Goal: Transaction & Acquisition: Purchase product/service

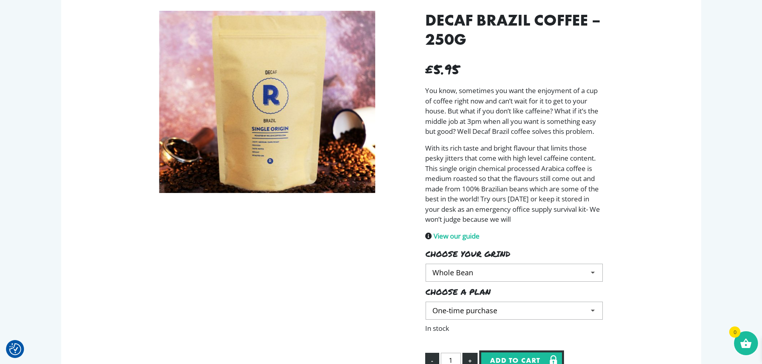
scroll to position [84, 0]
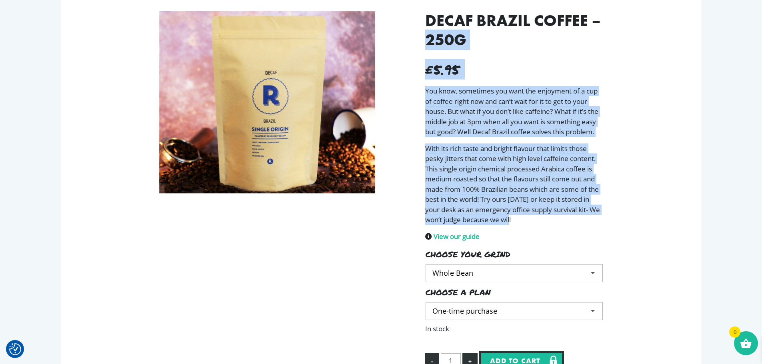
drag, startPoint x: 533, startPoint y: 223, endPoint x: 405, endPoint y: 42, distance: 221.8
click at [405, 42] on div "Decaf Brazil Coffee – 250g £ 5.95 You know, sometimes you want the enjoyment of…" at bounding box center [381, 228] width 456 height 446
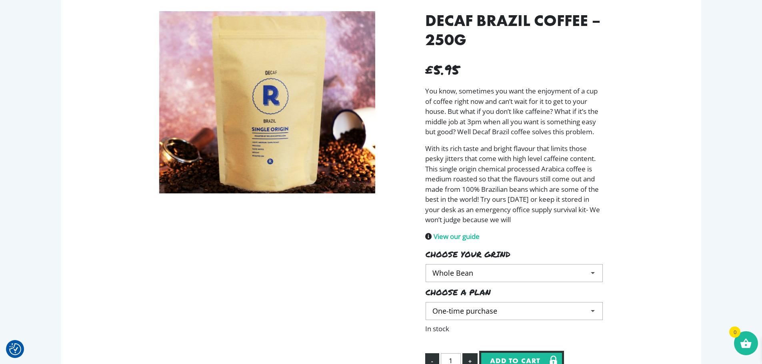
click at [434, 28] on h1 "Decaf Brazil Coffee – 250g" at bounding box center [514, 30] width 178 height 38
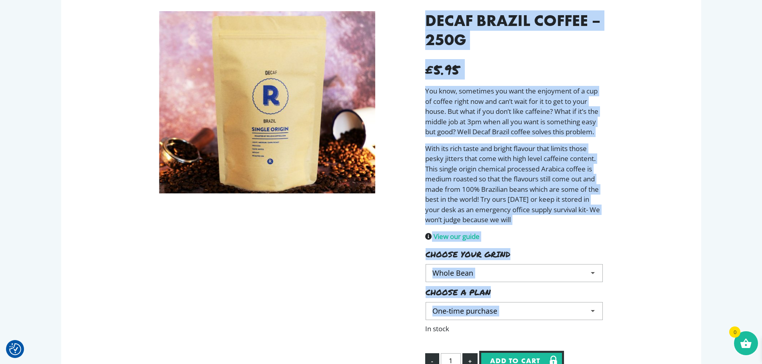
drag, startPoint x: 434, startPoint y: 28, endPoint x: 528, endPoint y: 323, distance: 309.1
click at [528, 323] on div "Decaf Brazil Coffee – 250g £ 5.95 You know, sometimes you want the enjoyment of…" at bounding box center [514, 221] width 190 height 421
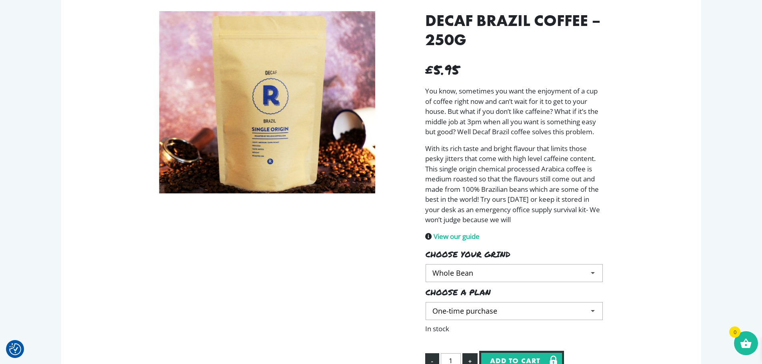
click at [523, 330] on p "In stock" at bounding box center [514, 329] width 178 height 10
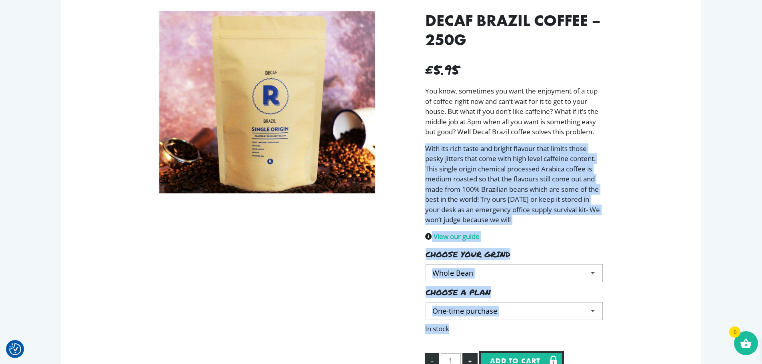
drag, startPoint x: 523, startPoint y: 330, endPoint x: 520, endPoint y: 175, distance: 154.4
click at [520, 175] on div "Decaf Brazil Coffee – 250g £ 5.95 You know, sometimes you want the enjoyment of…" at bounding box center [514, 221] width 190 height 421
click at [520, 175] on p "With its rich taste and bright flavour that limits those pesky jitters that com…" at bounding box center [514, 185] width 178 height 82
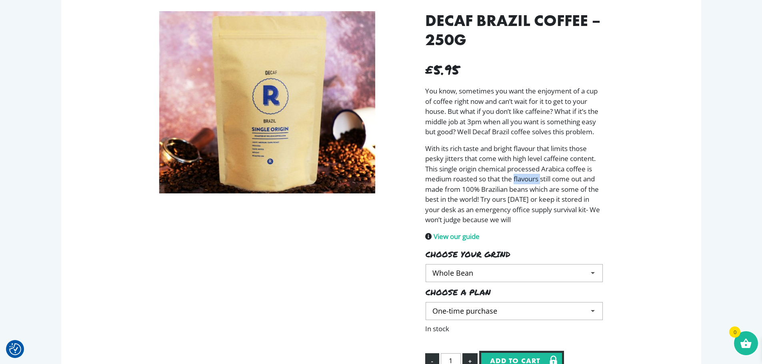
click at [520, 175] on p "With its rich taste and bright flavour that limits those pesky jitters that com…" at bounding box center [514, 185] width 178 height 82
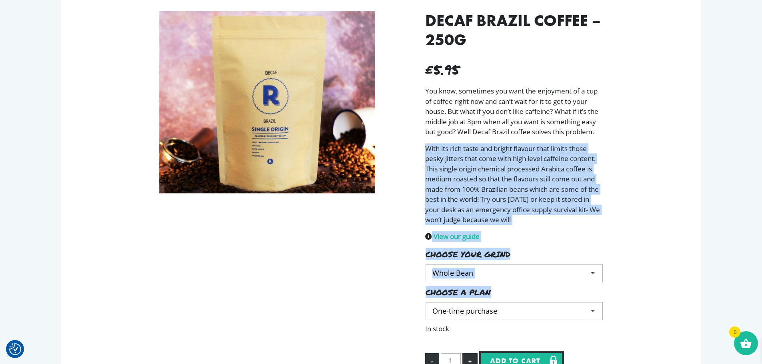
drag, startPoint x: 520, startPoint y: 175, endPoint x: 519, endPoint y: 310, distance: 134.8
click at [519, 310] on div "Decaf Brazil Coffee – 250g £ 5.95 You know, sometimes you want the enjoyment of…" at bounding box center [514, 221] width 190 height 421
click at [509, 320] on select "Choose an option One-time purchase Weekly Monthly" at bounding box center [514, 311] width 177 height 18
click at [508, 317] on select "Choose an option One-time purchase Weekly Monthly" at bounding box center [514, 311] width 177 height 18
click at [503, 274] on select "Choose an option Whole Bean Fine Grind Medium Grind Coarse Grind" at bounding box center [514, 273] width 177 height 18
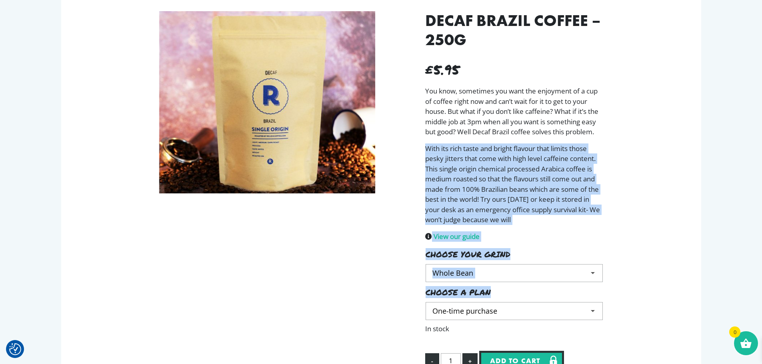
drag, startPoint x: 503, startPoint y: 274, endPoint x: 524, endPoint y: 251, distance: 31.4
click at [503, 274] on select "Choose an option Whole Bean Fine Grind Medium Grind Coarse Grind" at bounding box center [514, 273] width 177 height 18
click at [571, 214] on p "With its rich taste and bright flavour that limits those pesky jitters that com…" at bounding box center [514, 185] width 178 height 82
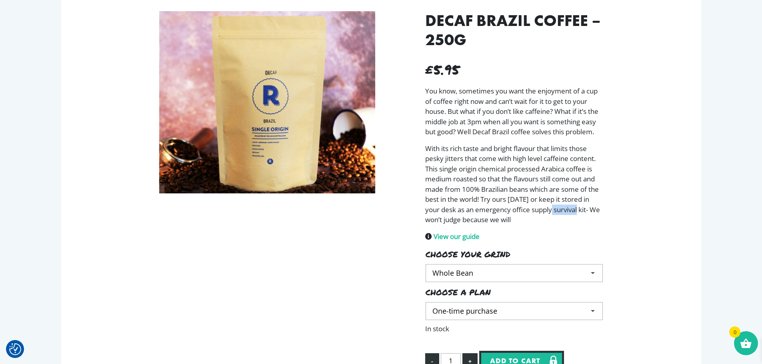
click at [571, 214] on p "With its rich taste and bright flavour that limits those pesky jitters that com…" at bounding box center [514, 185] width 178 height 82
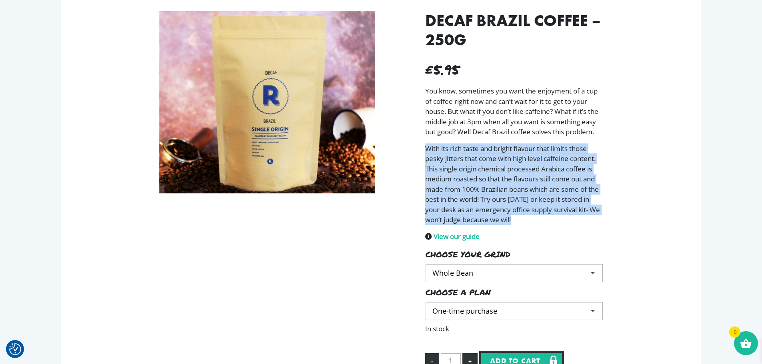
click at [571, 214] on p "With its rich taste and bright flavour that limits those pesky jitters that com…" at bounding box center [514, 185] width 178 height 82
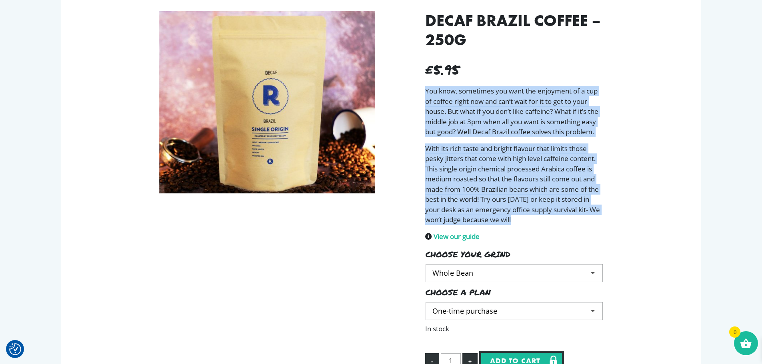
drag, startPoint x: 571, startPoint y: 214, endPoint x: 541, endPoint y: 94, distance: 122.9
click at [541, 94] on div "You know, sometimes you want the enjoyment of a cup of coffee right now and can…" at bounding box center [514, 155] width 178 height 139
click at [540, 92] on p "You know, sometimes you want the enjoyment of a cup of coffee right now and can…" at bounding box center [514, 111] width 178 height 51
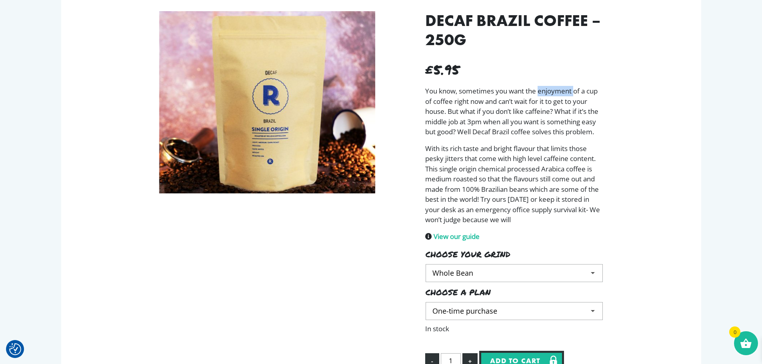
click at [540, 92] on p "You know, sometimes you want the enjoyment of a cup of coffee right now and can…" at bounding box center [514, 111] width 178 height 51
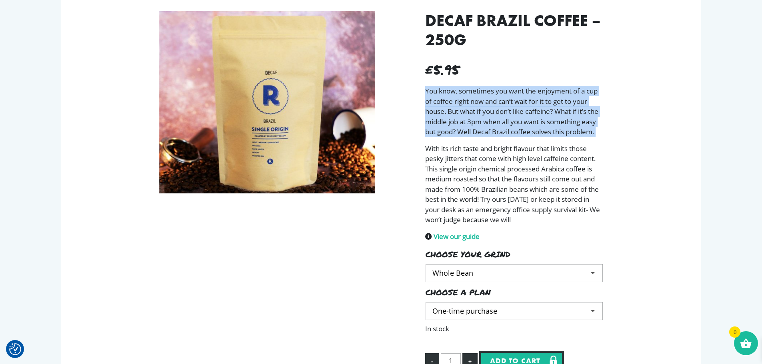
click at [540, 92] on p "You know, sometimes you want the enjoyment of a cup of coffee right now and can…" at bounding box center [514, 111] width 178 height 51
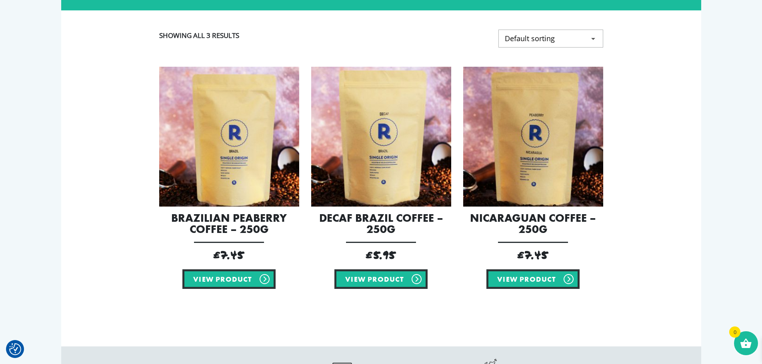
scroll to position [149, 0]
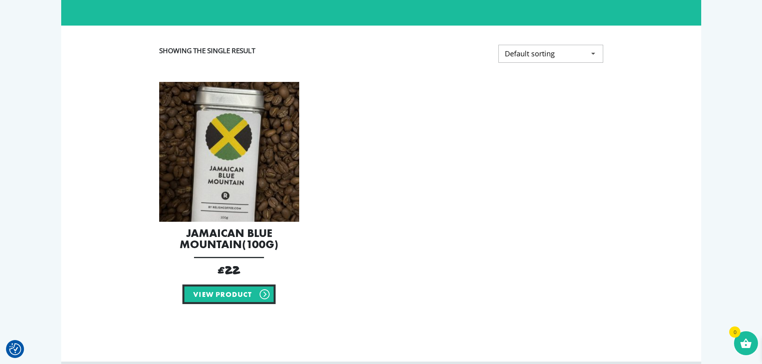
scroll to position [120, 0]
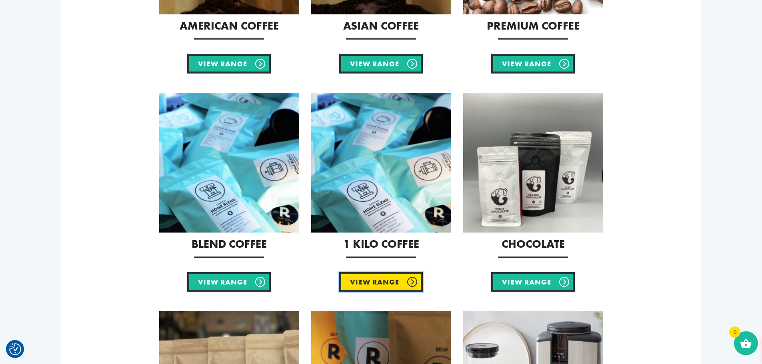
scroll to position [305, 0]
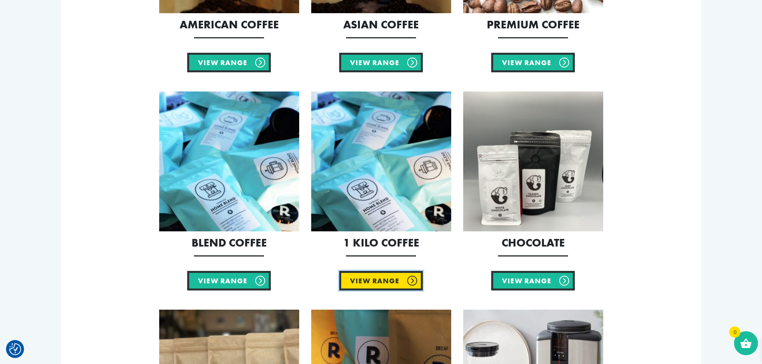
click at [402, 286] on link "View Range" at bounding box center [381, 281] width 84 height 20
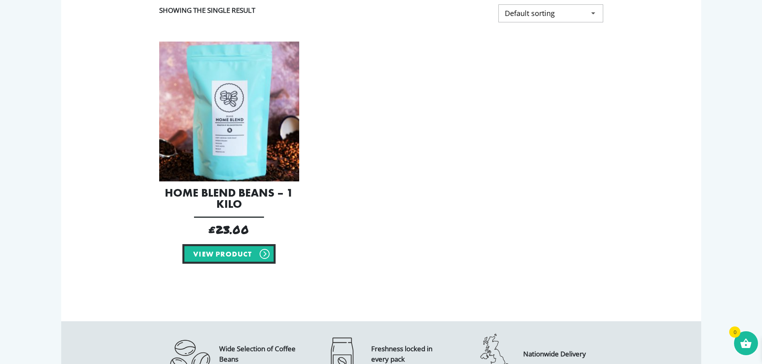
scroll to position [159, 0]
click at [245, 187] on h2 "Home Blend Beans – 1 Kilo" at bounding box center [229, 198] width 140 height 22
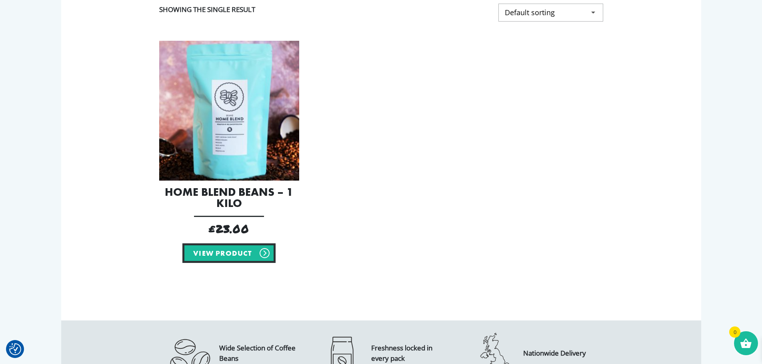
scroll to position [160, 0]
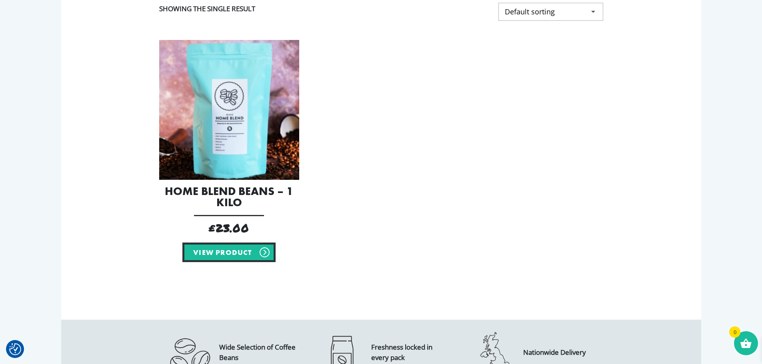
click at [247, 151] on img at bounding box center [229, 110] width 140 height 140
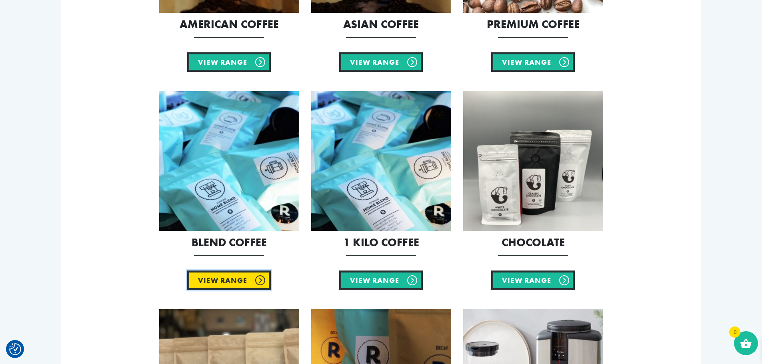
click at [228, 285] on link "View Range" at bounding box center [229, 281] width 84 height 20
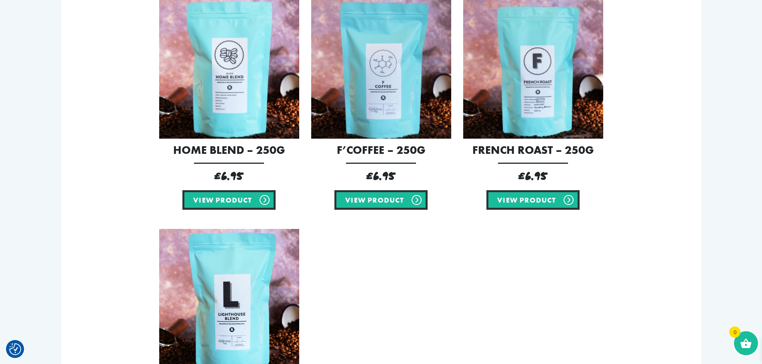
scroll to position [200, 0]
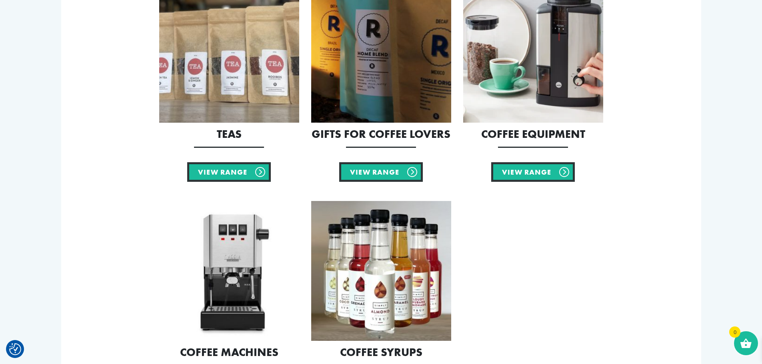
scroll to position [633, 0]
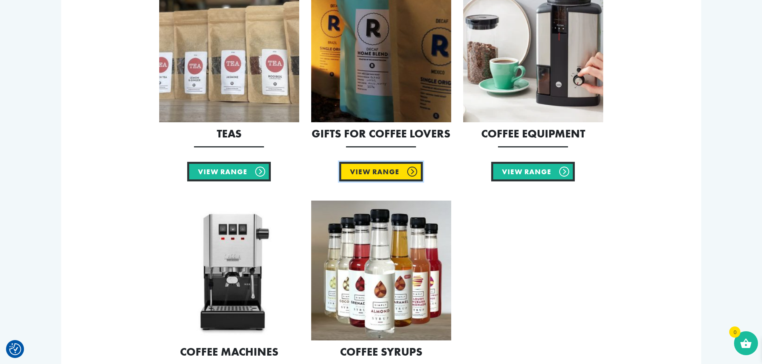
click at [385, 174] on link "View Range" at bounding box center [381, 172] width 84 height 20
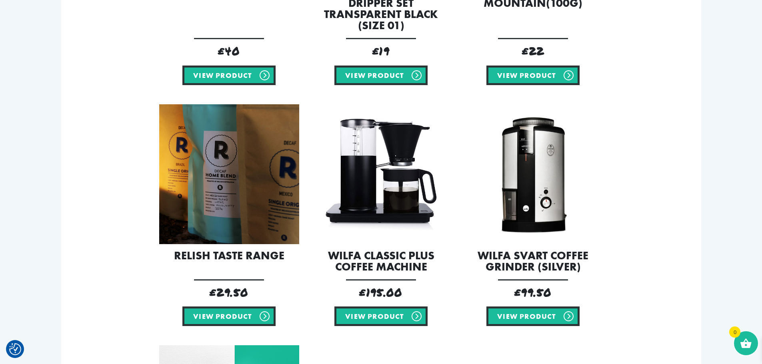
scroll to position [360, 0]
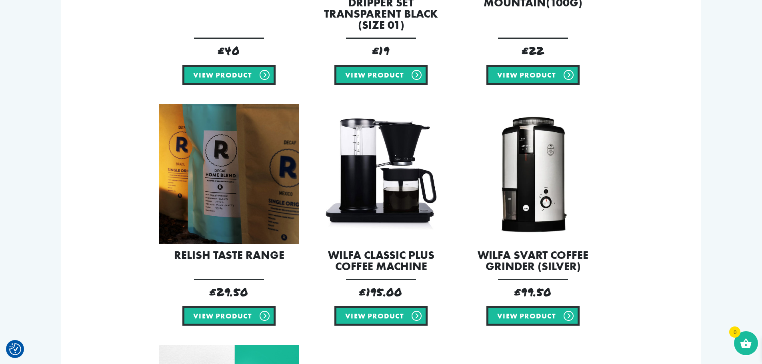
click at [252, 215] on img at bounding box center [229, 174] width 140 height 140
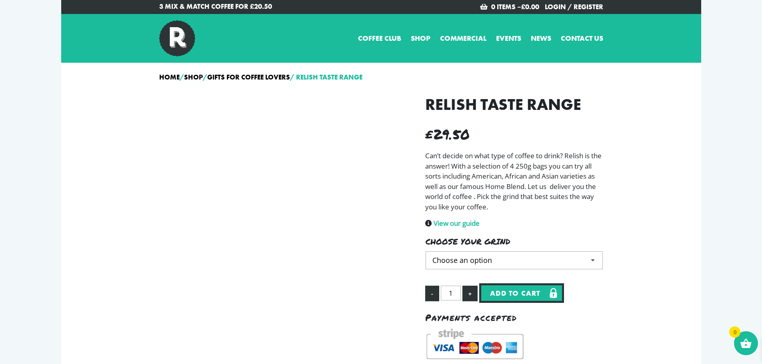
click at [463, 261] on select "Choose an option Whole Bean Fine Grind Medium Grind Coarse Grind" at bounding box center [514, 261] width 177 height 18
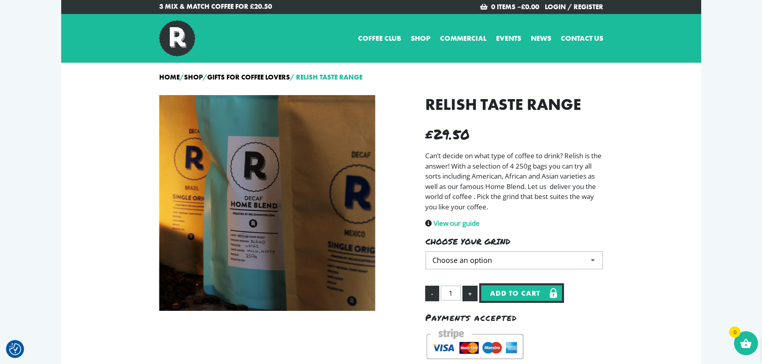
click at [558, 197] on p "Can’t decide on what type of coffee to drink? Relish is the answer! With a sele…" at bounding box center [514, 181] width 178 height 61
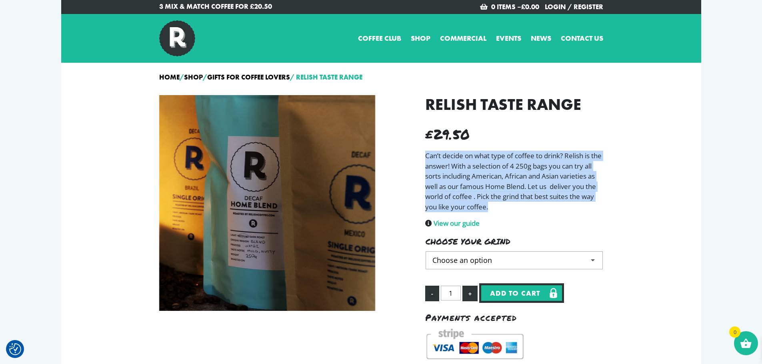
click at [558, 197] on p "Can’t decide on what type of coffee to drink? Relish is the answer! With a sele…" at bounding box center [514, 181] width 178 height 61
click at [526, 178] on p "Can’t decide on what type of coffee to drink? Relish is the answer! With a sele…" at bounding box center [514, 181] width 178 height 61
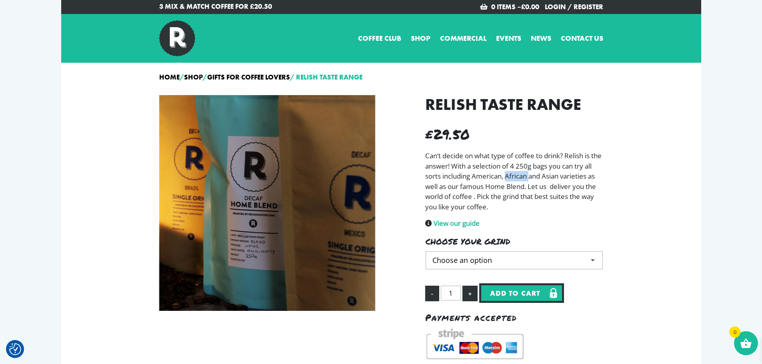
click at [526, 178] on p "Can’t decide on what type of coffee to drink? Relish is the answer! With a sele…" at bounding box center [514, 181] width 178 height 61
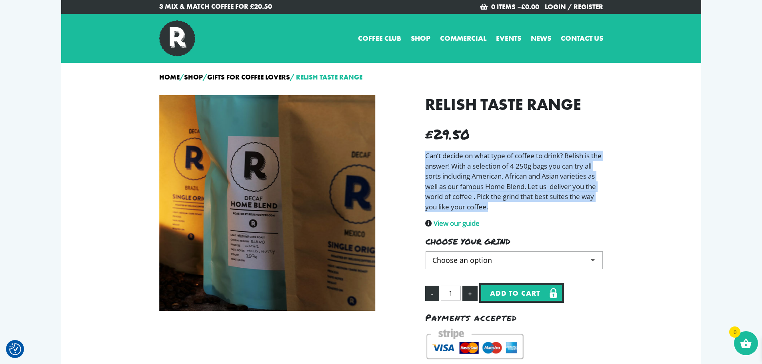
drag, startPoint x: 526, startPoint y: 178, endPoint x: 524, endPoint y: 198, distance: 20.1
click at [524, 198] on p "Can’t decide on what type of coffee to drink? Relish is the answer! With a sele…" at bounding box center [514, 181] width 178 height 61
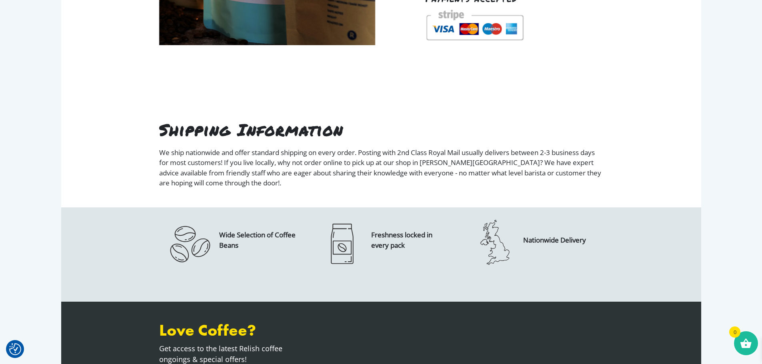
scroll to position [320, 0]
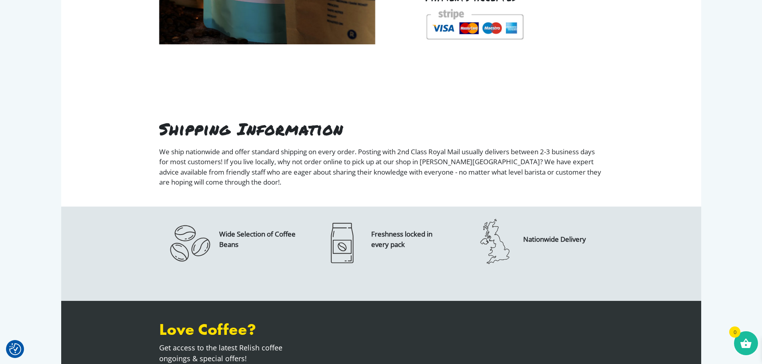
click at [198, 136] on h2 "Shipping Information" at bounding box center [381, 129] width 444 height 16
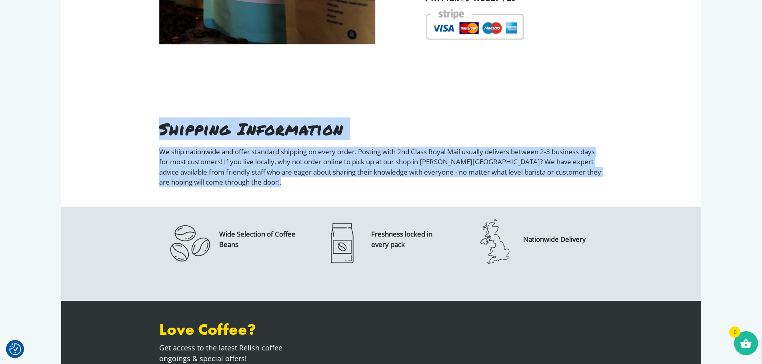
drag, startPoint x: 198, startPoint y: 136, endPoint x: 282, endPoint y: 195, distance: 102.5
click at [282, 194] on div "Shipping Information We ship nationwide and offer standard shipping on every or…" at bounding box center [381, 154] width 456 height 105
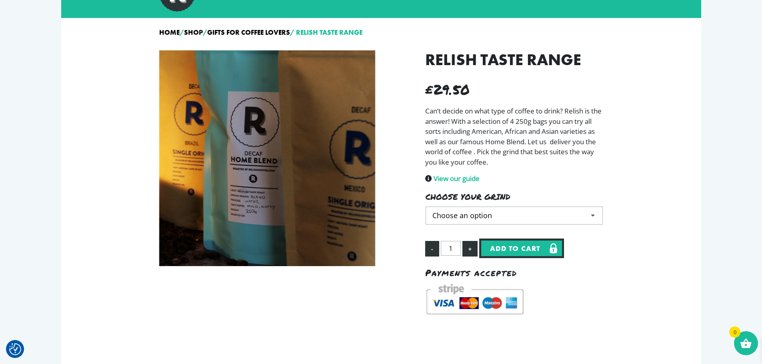
scroll to position [44, 0]
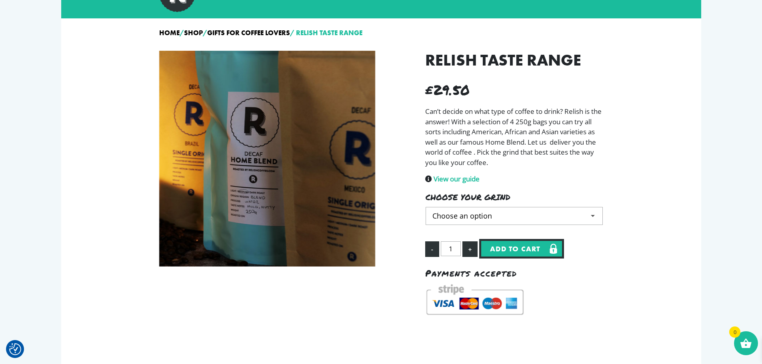
click at [510, 215] on select "Choose an option Whole Bean Fine Grind Medium Grind Coarse Grind" at bounding box center [514, 216] width 177 height 18
click at [426, 207] on select "Choose an option Whole Bean Fine Grind Medium Grind Coarse Grind" at bounding box center [514, 216] width 177 height 18
select select "Whole Bean"
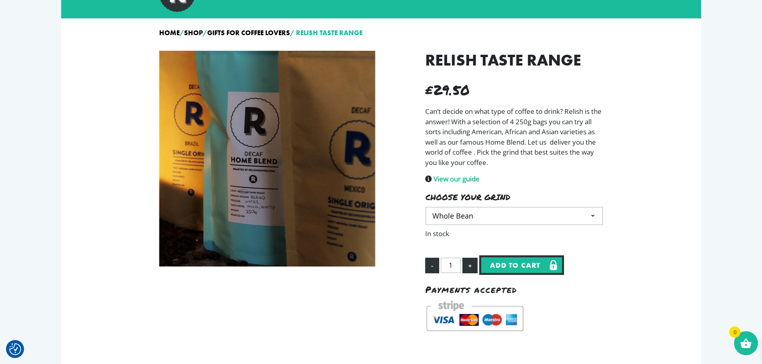
click at [580, 154] on p "Can’t decide on what type of coffee to drink? Relish is the answer! With a sele…" at bounding box center [514, 136] width 178 height 61
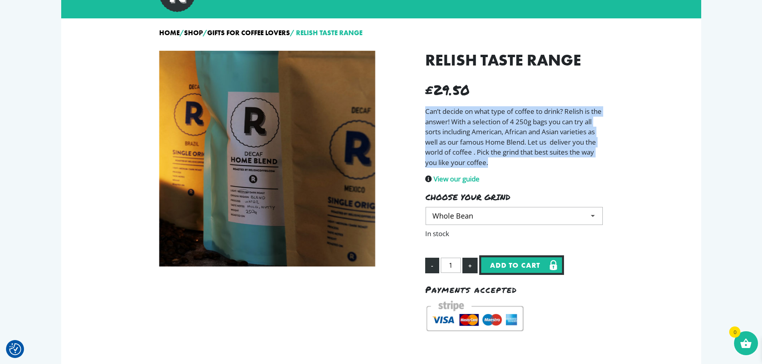
click at [580, 154] on p "Can’t decide on what type of coffee to drink? Relish is the answer! With a sele…" at bounding box center [514, 136] width 178 height 61
click at [561, 161] on p "Can’t decide on what type of coffee to drink? Relish is the answer! With a sele…" at bounding box center [514, 136] width 178 height 61
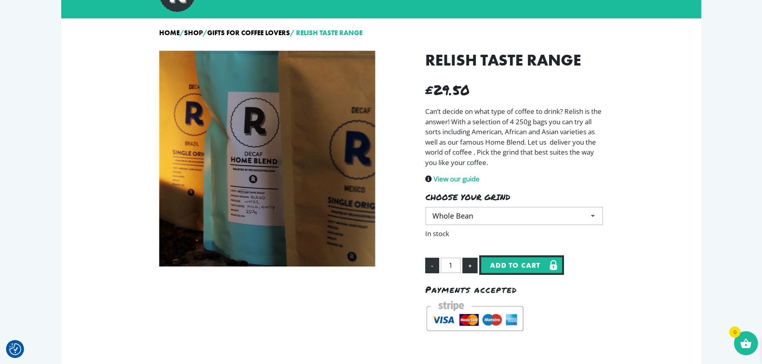
click at [561, 161] on p "Can’t decide on what type of coffee to drink? Relish is the answer! With a sele…" at bounding box center [514, 136] width 178 height 61
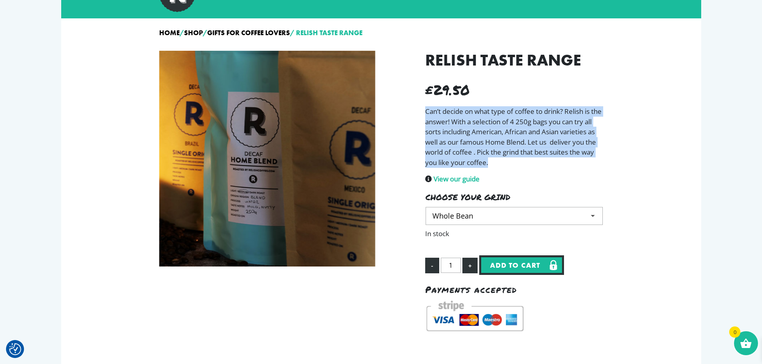
click at [561, 161] on p "Can’t decide on what type of coffee to drink? Relish is the answer! With a sele…" at bounding box center [514, 136] width 178 height 61
click at [554, 136] on p "Can’t decide on what type of coffee to drink? Relish is the answer! With a sele…" at bounding box center [514, 136] width 178 height 61
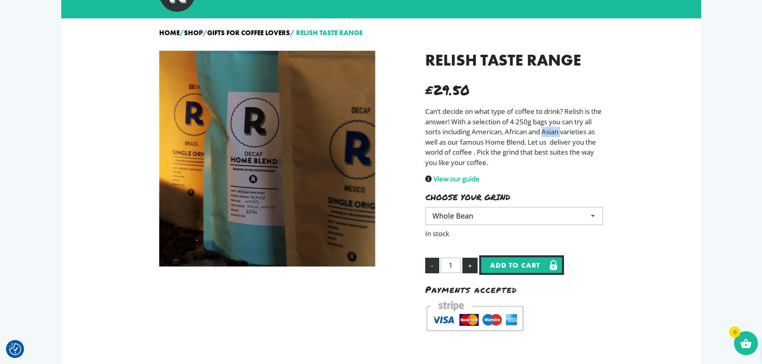
click at [554, 136] on p "Can’t decide on what type of coffee to drink? Relish is the answer! With a sele…" at bounding box center [514, 136] width 178 height 61
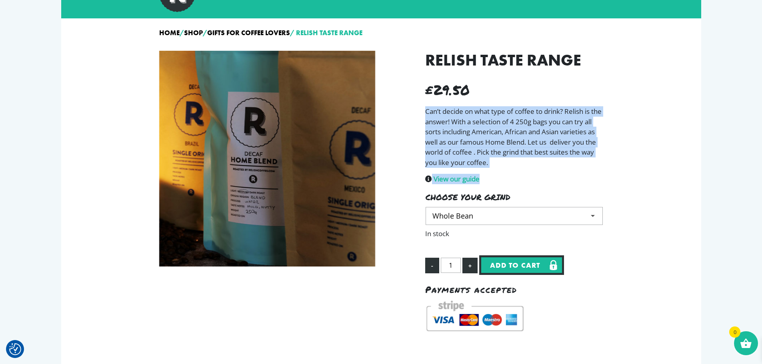
drag, startPoint x: 554, startPoint y: 136, endPoint x: 538, endPoint y: 172, distance: 39.4
click at [540, 171] on div "Relish Taste Range £ 29.50 Can’t decide on what type of coffee to drink? Relish…" at bounding box center [514, 194] width 190 height 286
click at [439, 175] on link "View our guide" at bounding box center [457, 178] width 46 height 9
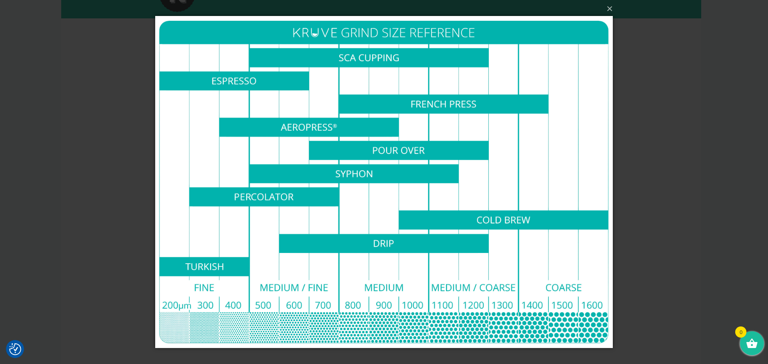
click at [678, 94] on div "× Loading..." at bounding box center [384, 182] width 768 height 364
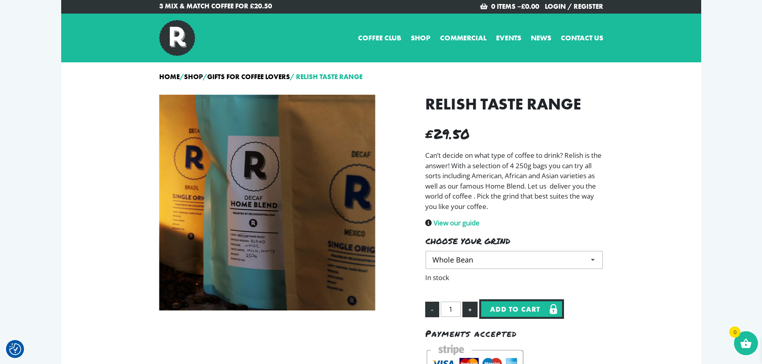
scroll to position [0, 0]
click at [414, 37] on link "Shop" at bounding box center [421, 38] width 20 height 11
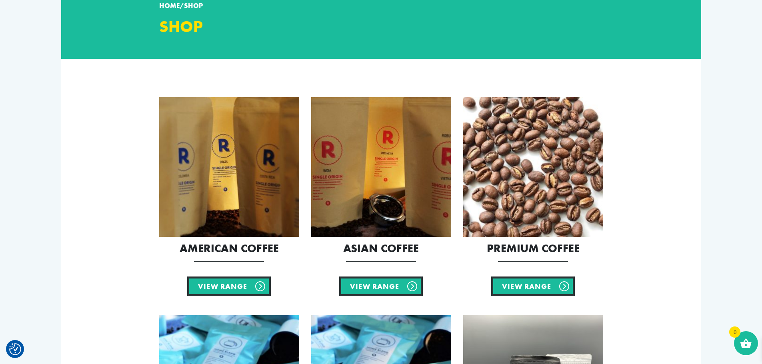
scroll to position [80, 0]
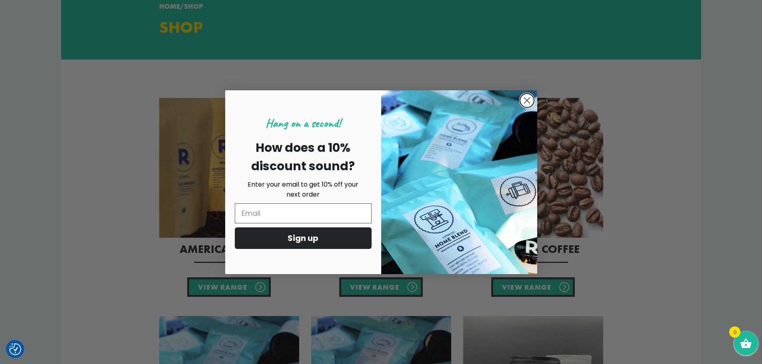
click at [524, 99] on circle "Close dialog" at bounding box center [526, 100] width 13 height 13
